Goal: Task Accomplishment & Management: Use online tool/utility

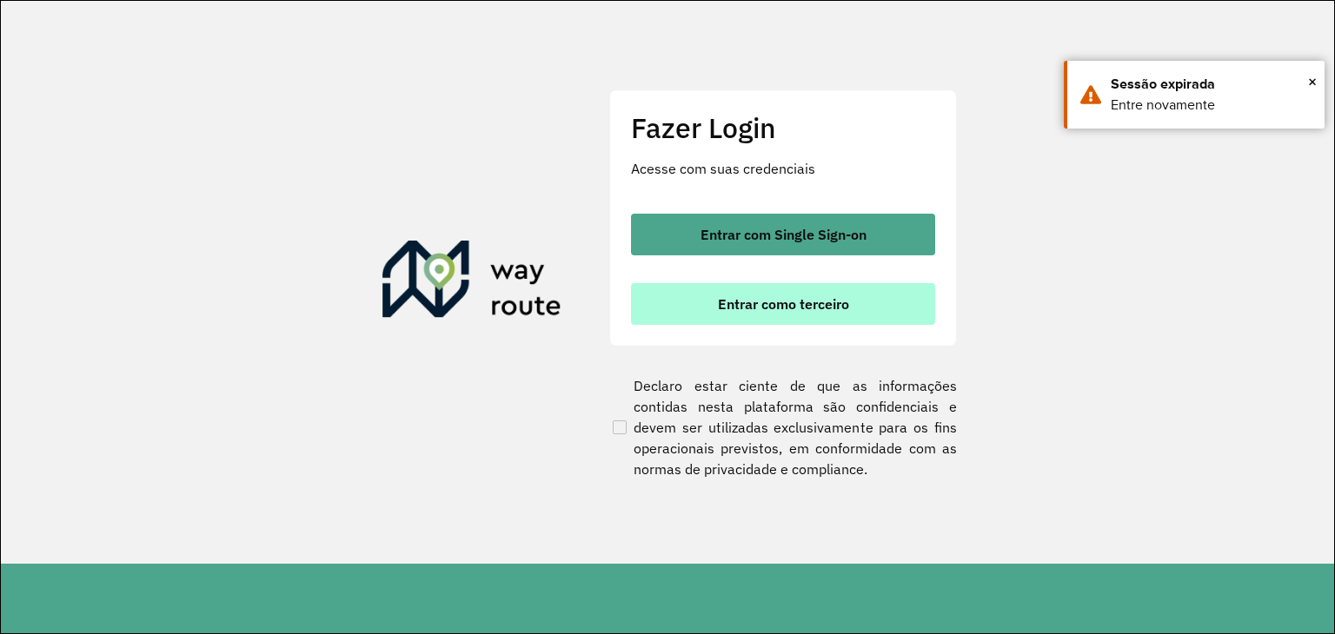
drag, startPoint x: 735, startPoint y: 300, endPoint x: 745, endPoint y: 300, distance: 9.6
click at [740, 300] on span "Entrar como terceiro" at bounding box center [783, 304] width 131 height 14
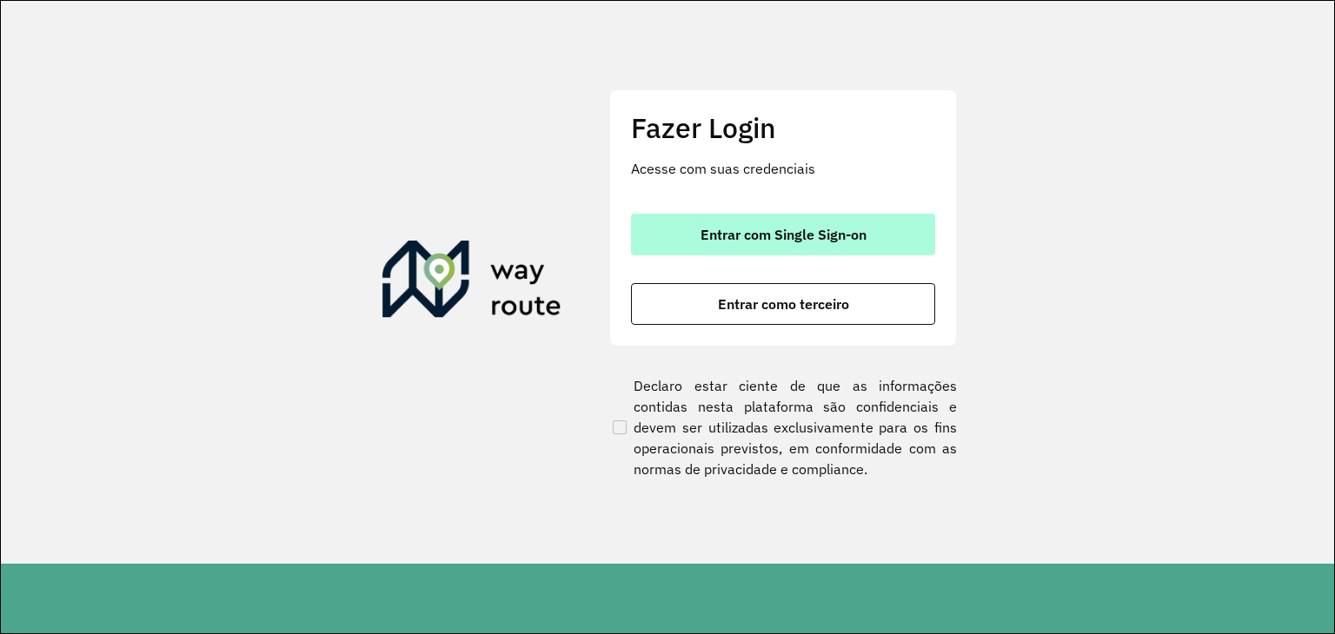
click at [793, 238] on span "Entrar com Single Sign-on" at bounding box center [783, 235] width 166 height 14
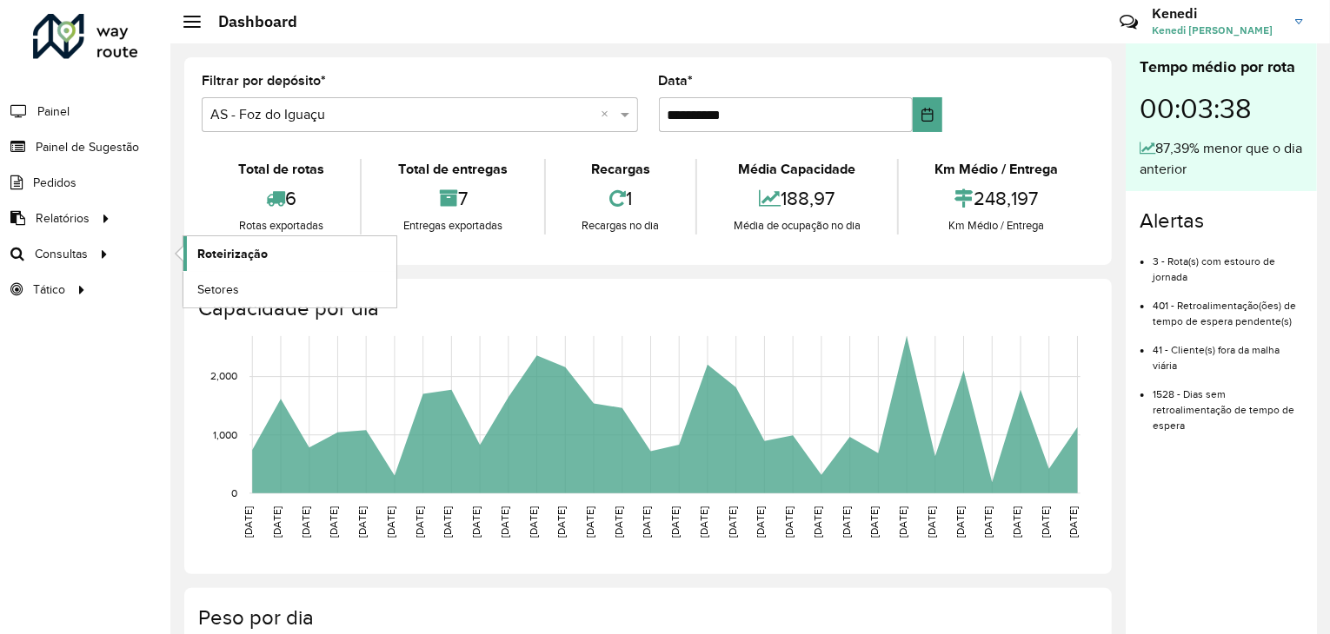
click at [227, 251] on span "Roteirização" at bounding box center [232, 254] width 70 height 18
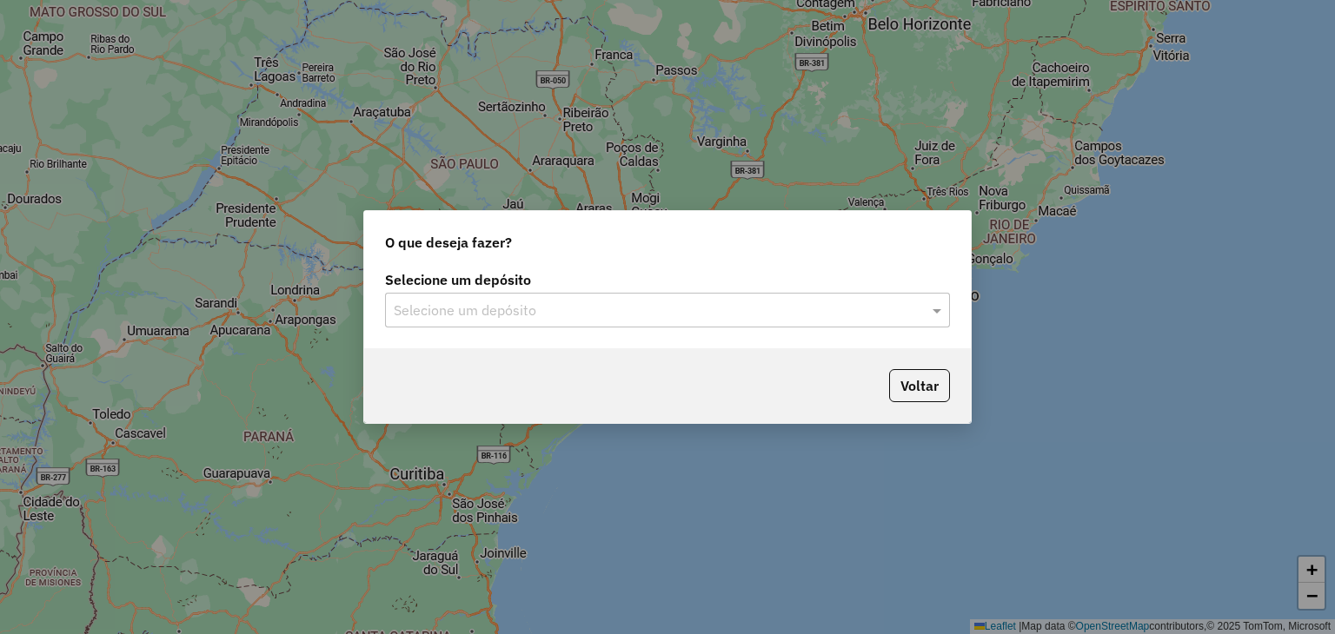
click at [805, 302] on input "text" at bounding box center [650, 311] width 513 height 21
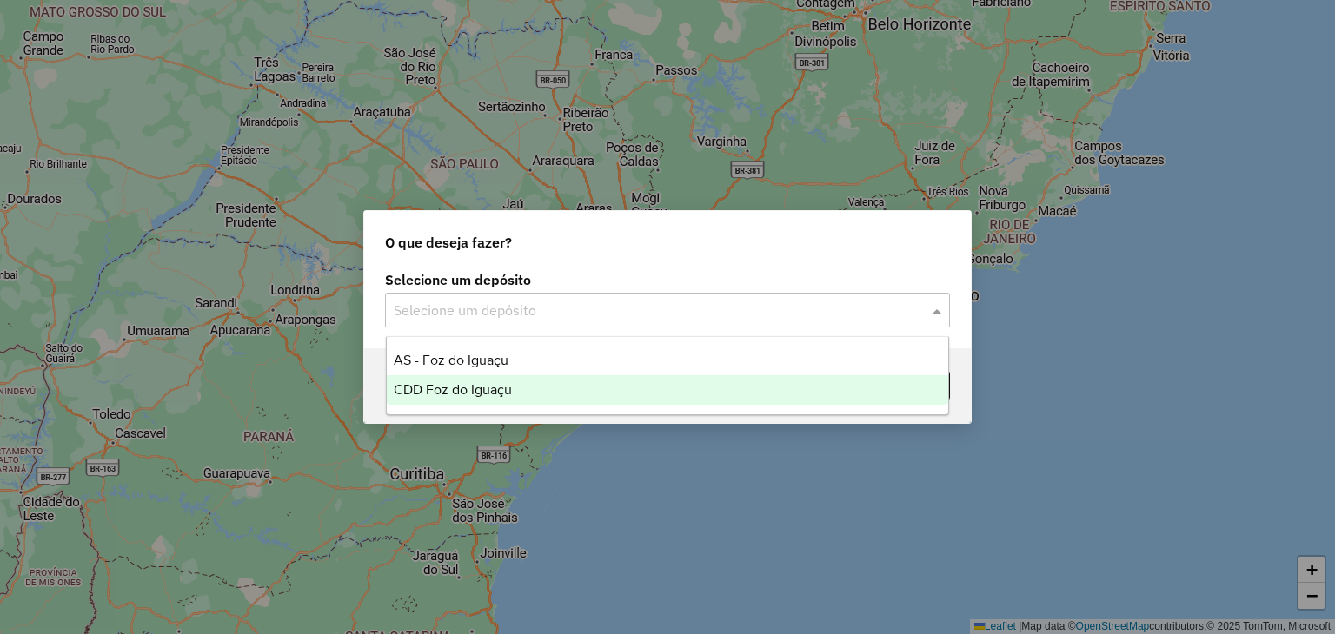
click at [501, 390] on span "CDD Foz do Iguaçu" at bounding box center [453, 389] width 118 height 15
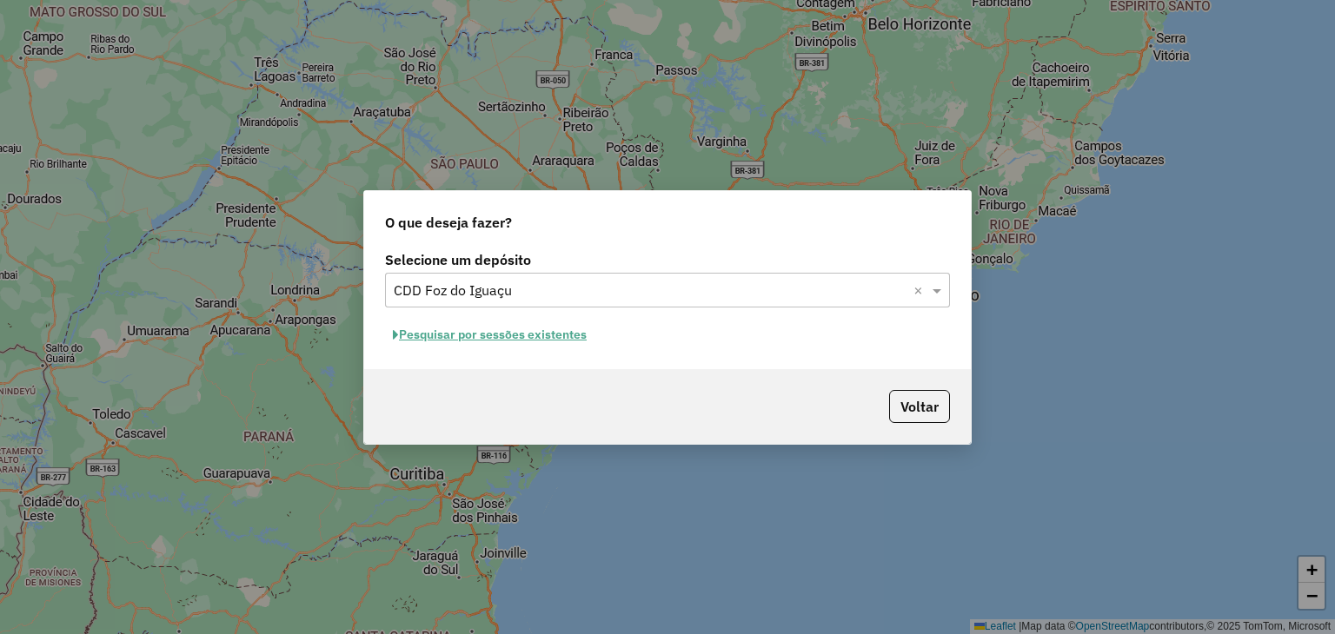
click at [514, 333] on button "Pesquisar por sessões existentes" at bounding box center [489, 335] width 209 height 27
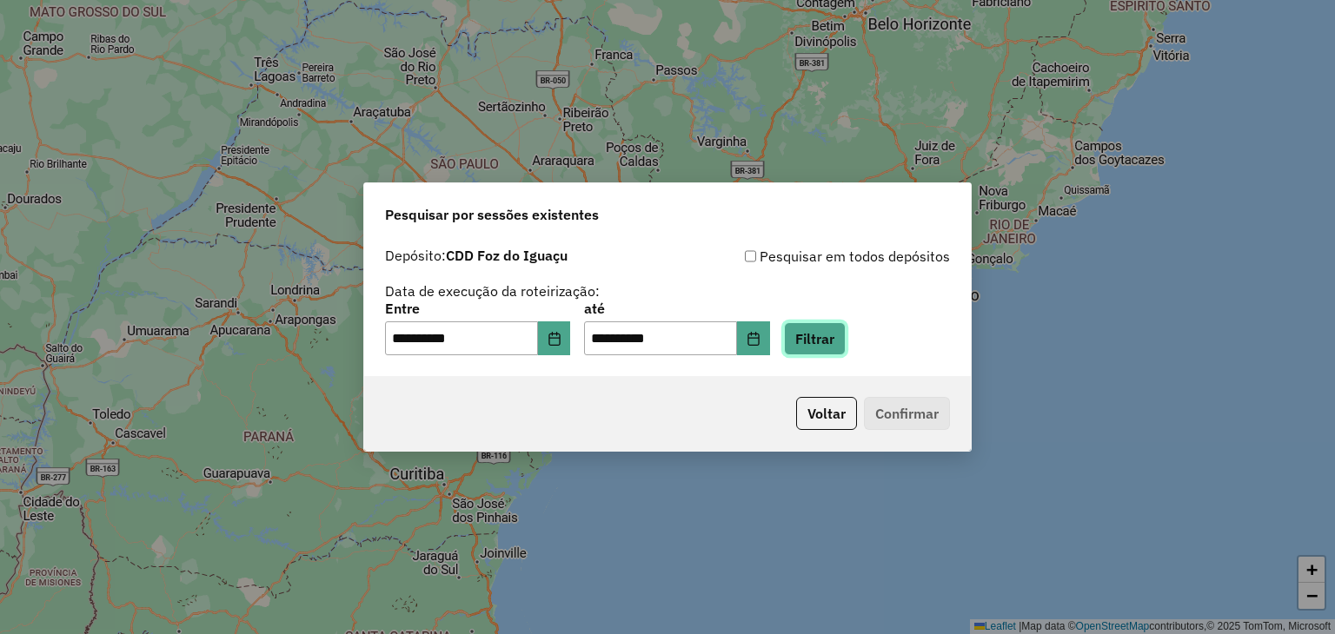
click at [839, 345] on button "Filtrar" at bounding box center [815, 338] width 62 height 33
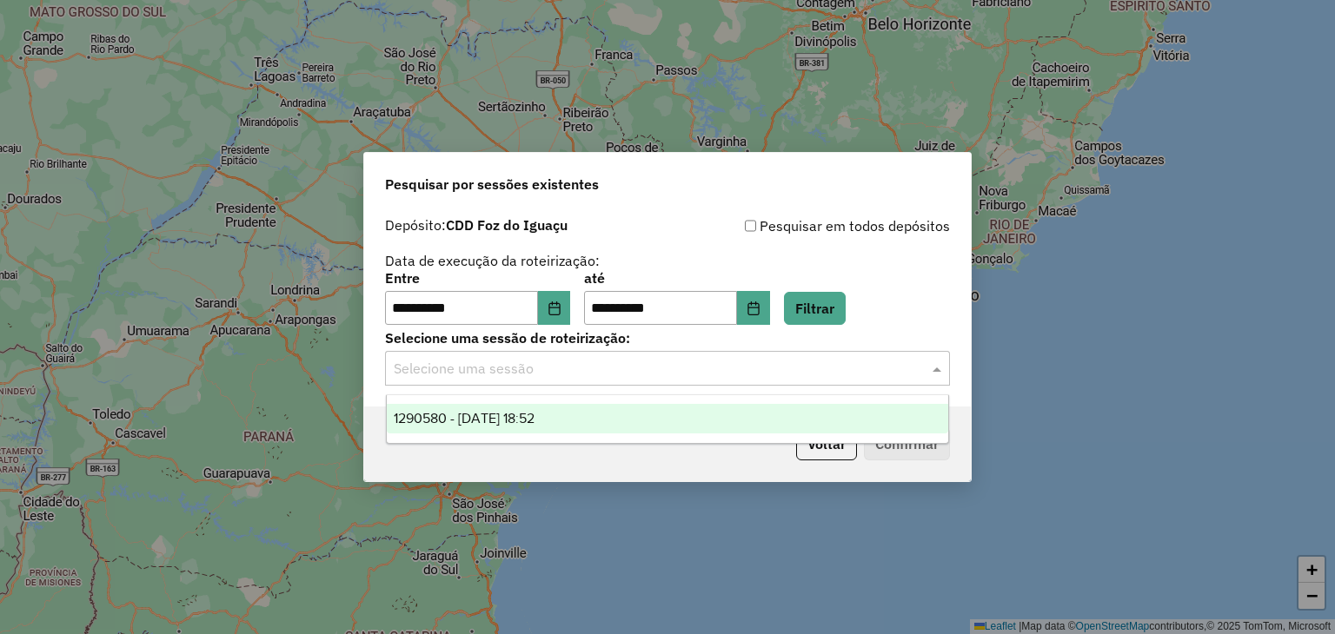
click at [591, 373] on input "text" at bounding box center [650, 369] width 513 height 21
click at [567, 425] on div "1290580 - 08/10/2025 18:52" at bounding box center [668, 419] width 562 height 30
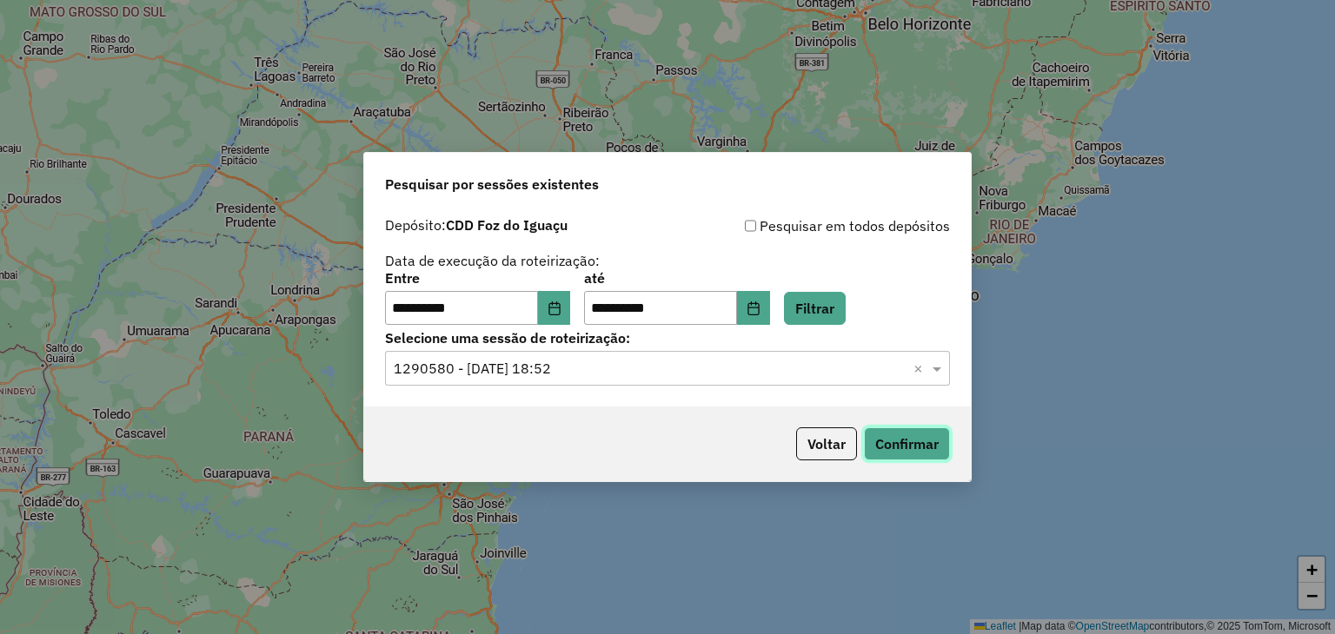
click at [925, 448] on button "Confirmar" at bounding box center [907, 444] width 86 height 33
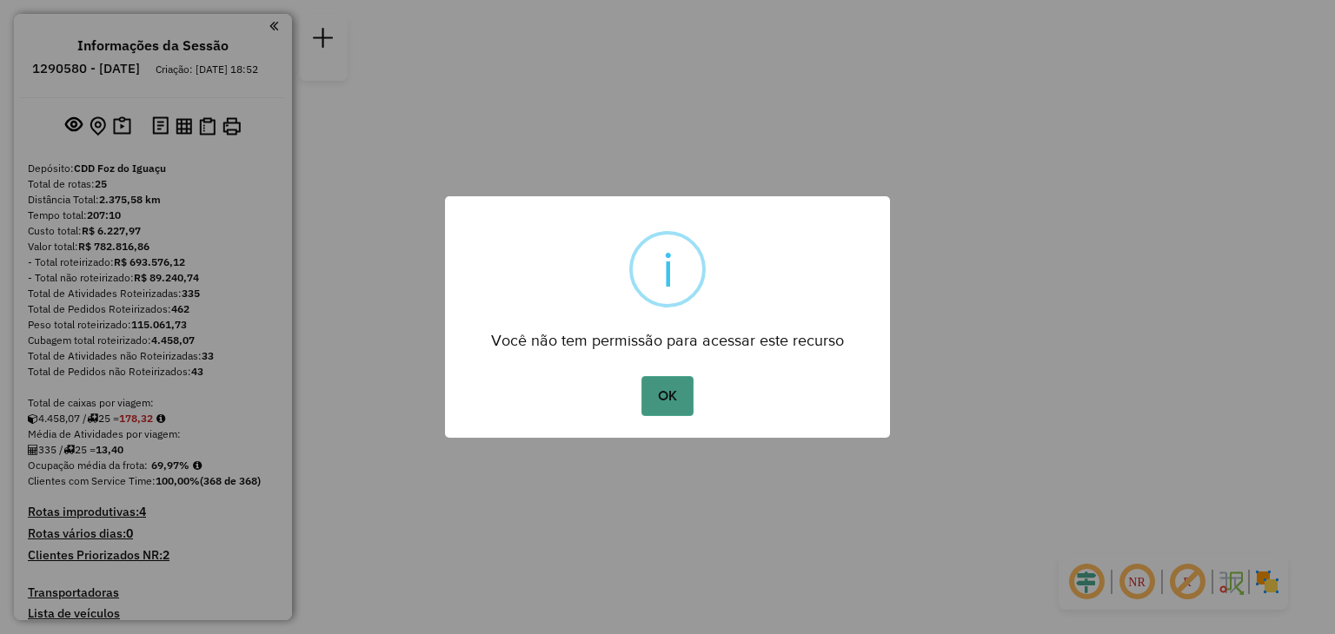
click at [662, 397] on button "OK" at bounding box center [666, 396] width 51 height 40
